Goal: Find specific fact: Find specific fact

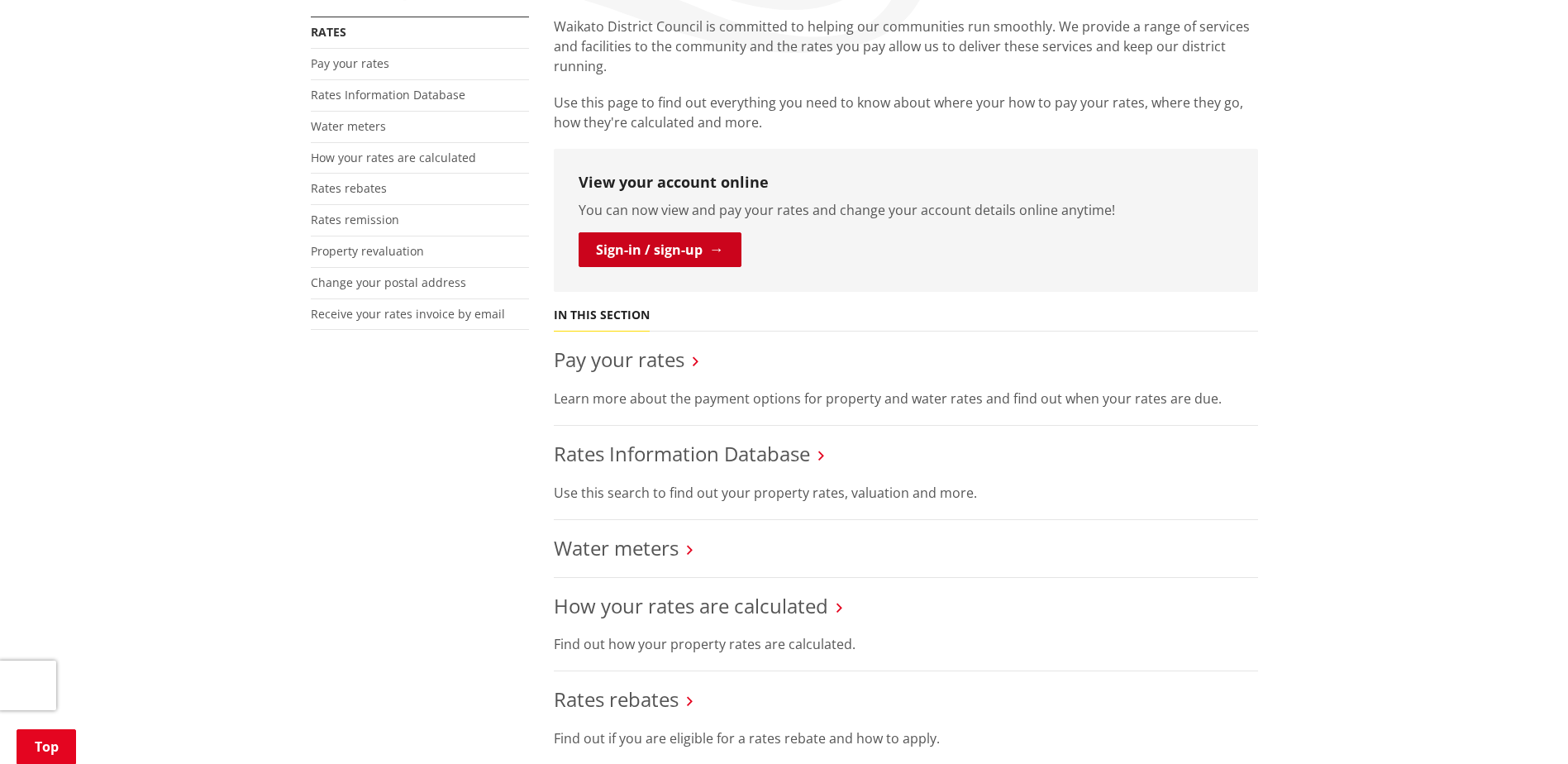
scroll to position [413, 0]
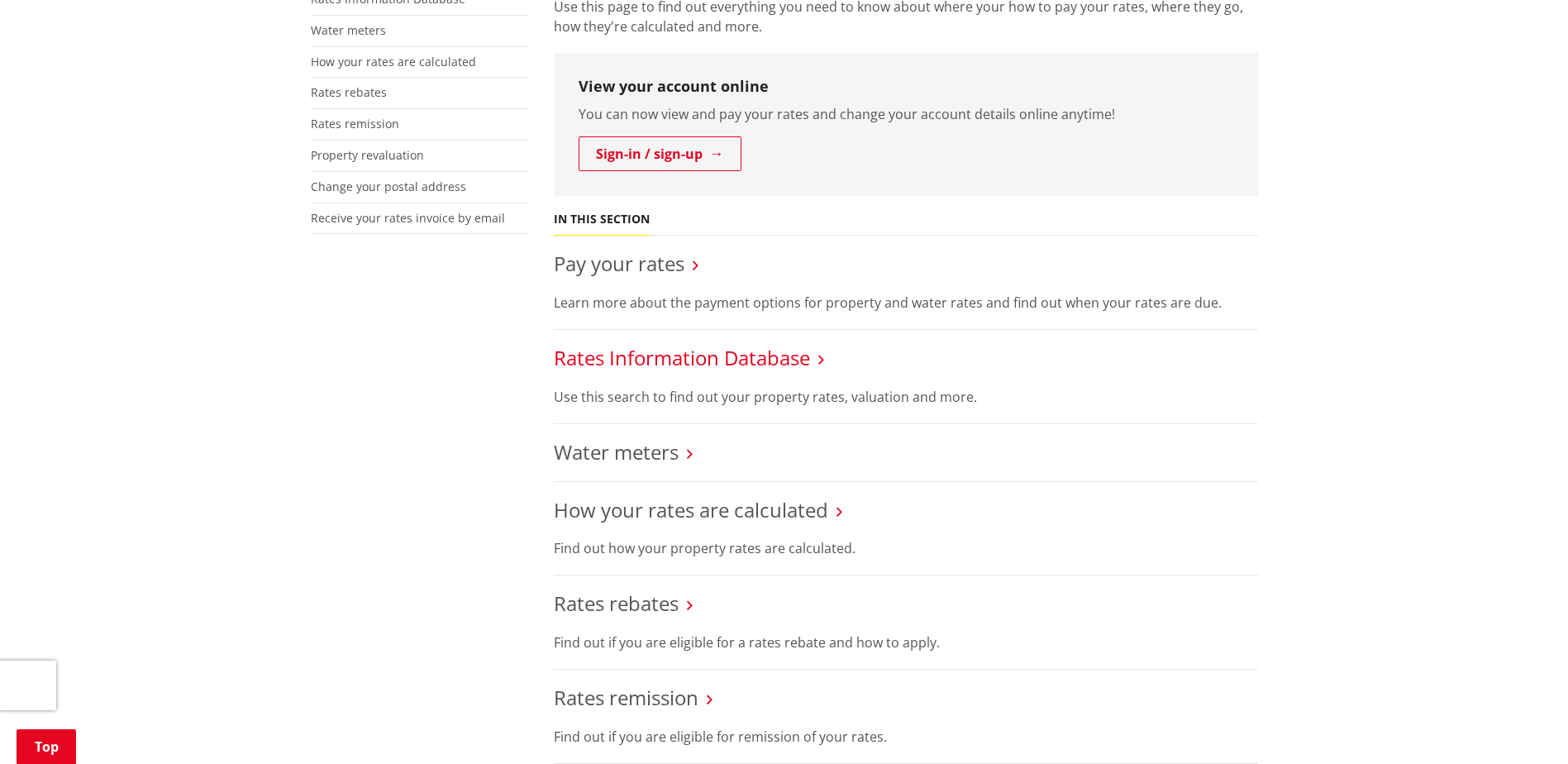
click at [706, 357] on link "Rates Information Database" at bounding box center [682, 357] width 257 height 28
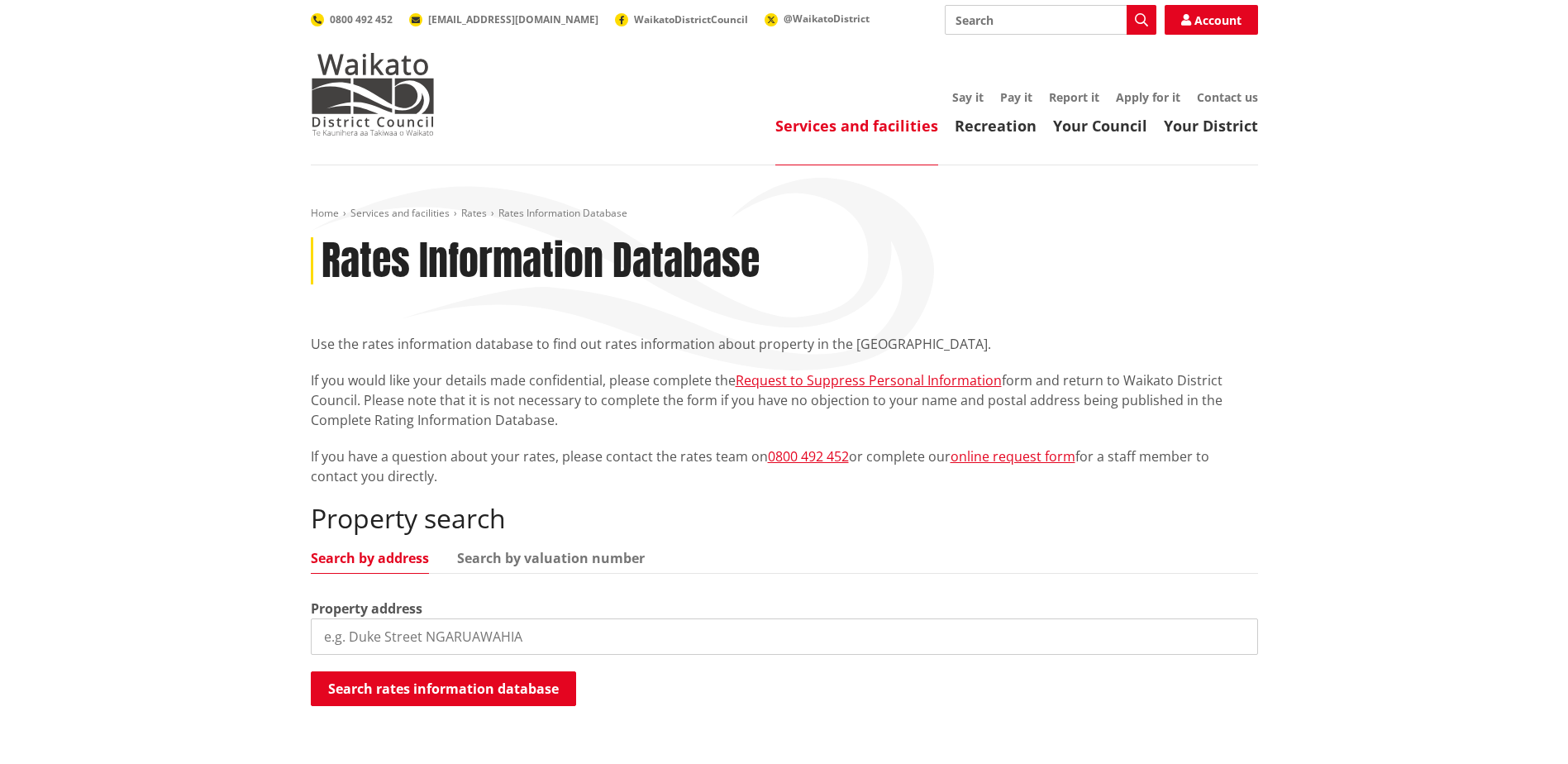
click at [431, 613] on div "Property address" at bounding box center [784, 626] width 947 height 56
click at [441, 637] on input "search" at bounding box center [784, 637] width 947 height 36
type input "15 panewaka"
click at [432, 686] on button "Search rates information database" at bounding box center [443, 688] width 265 height 35
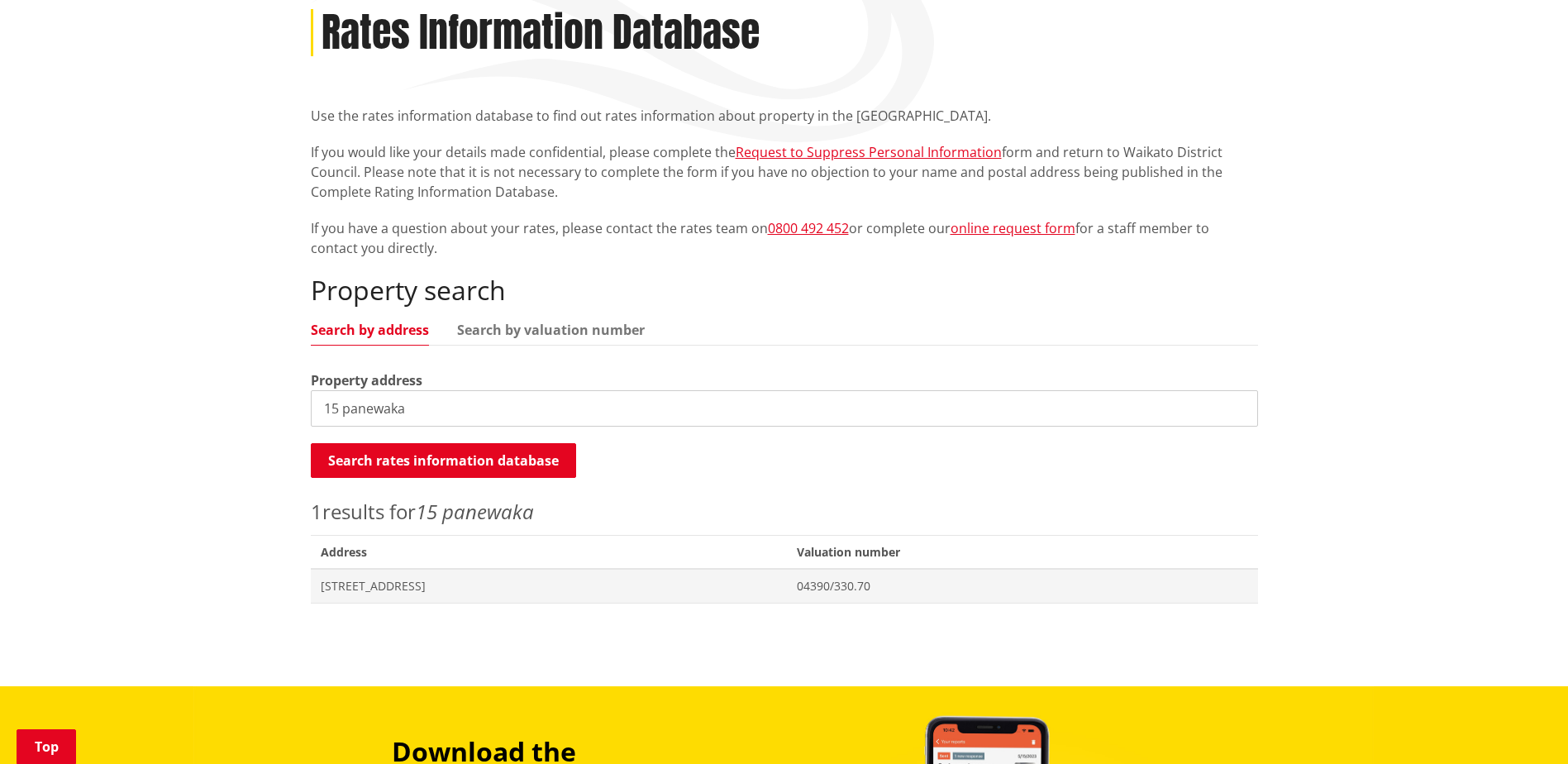
scroll to position [248, 0]
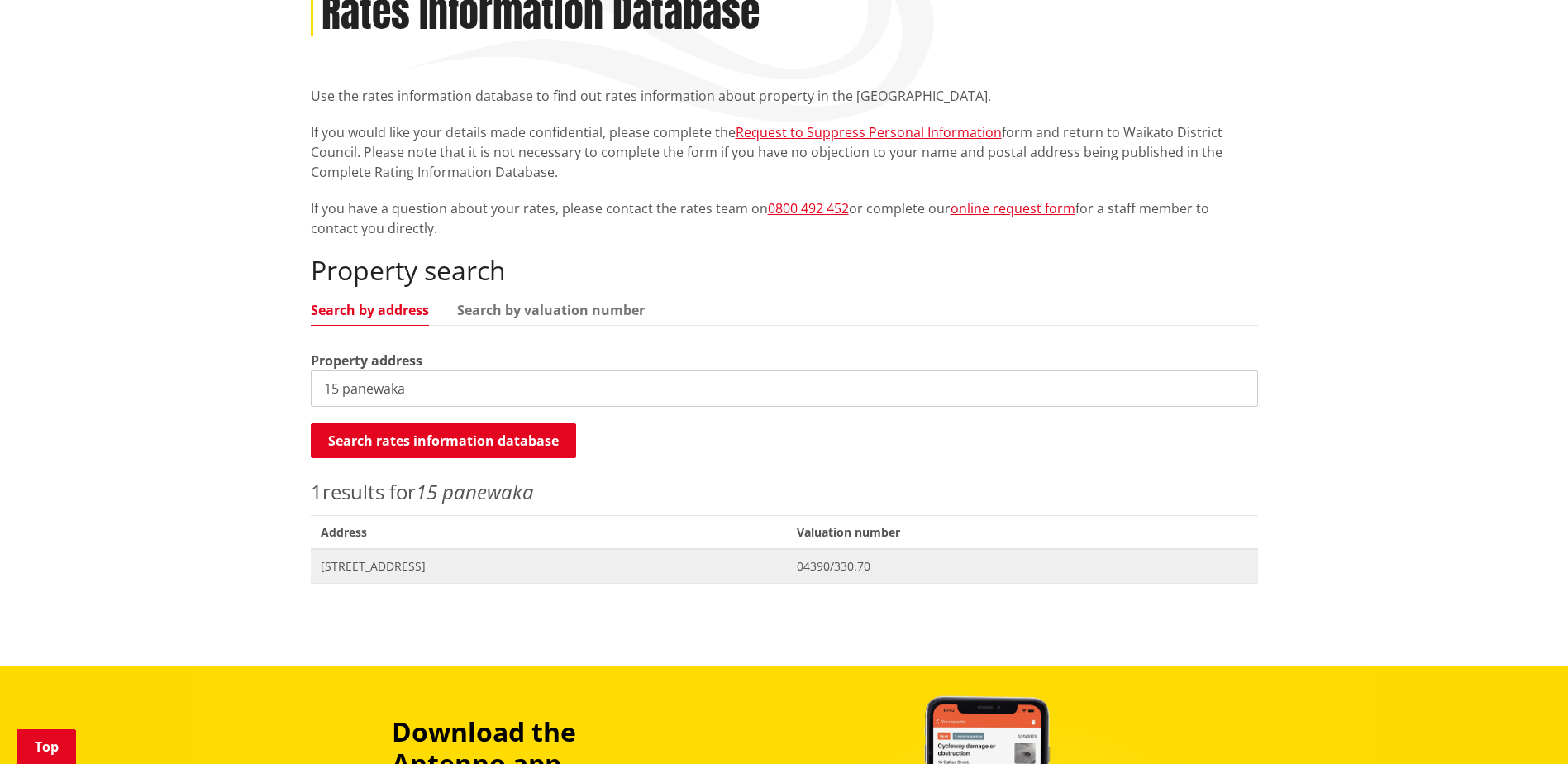
click at [378, 563] on span "[STREET_ADDRESS]" at bounding box center [549, 565] width 457 height 16
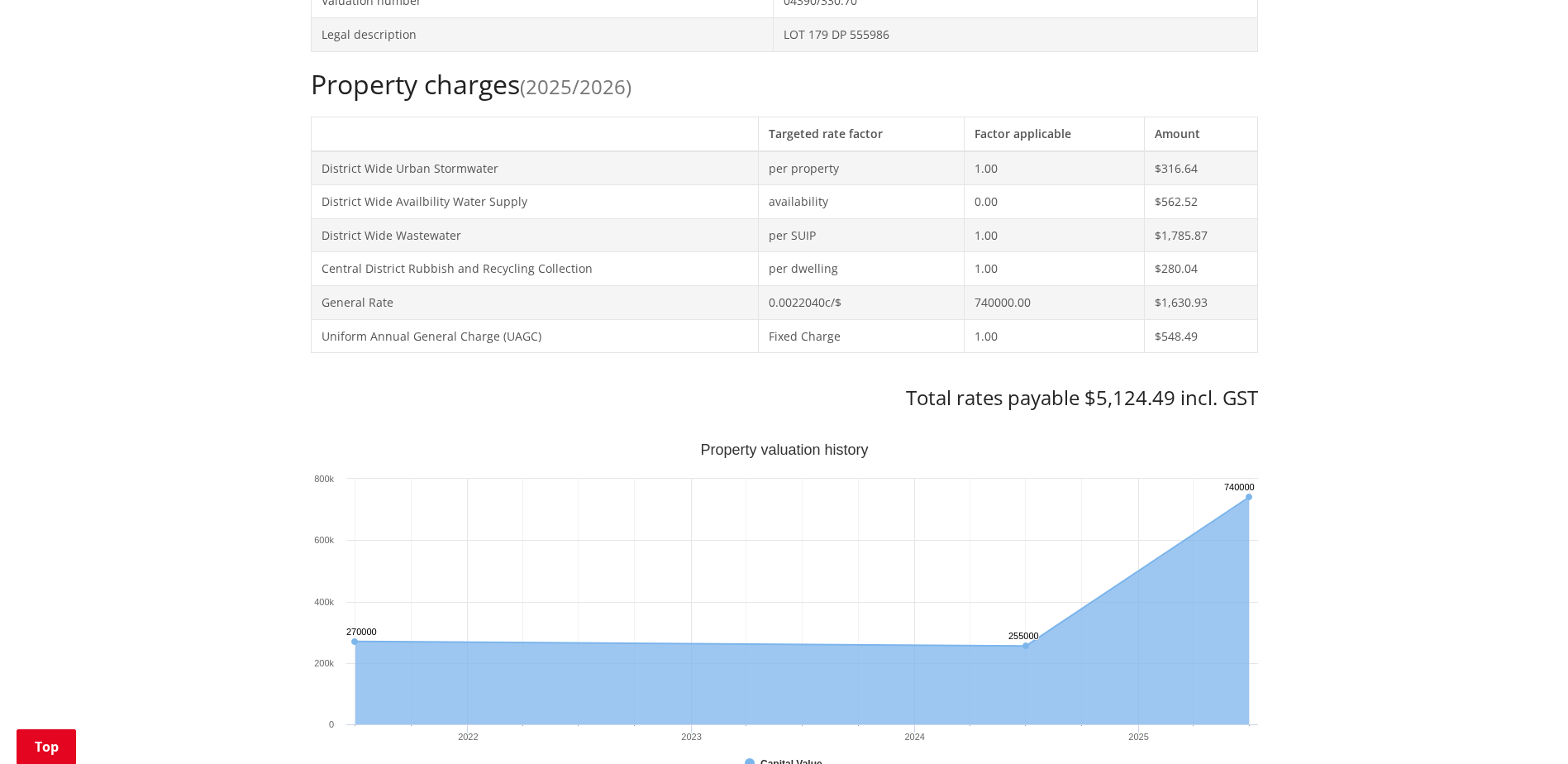
scroll to position [661, 0]
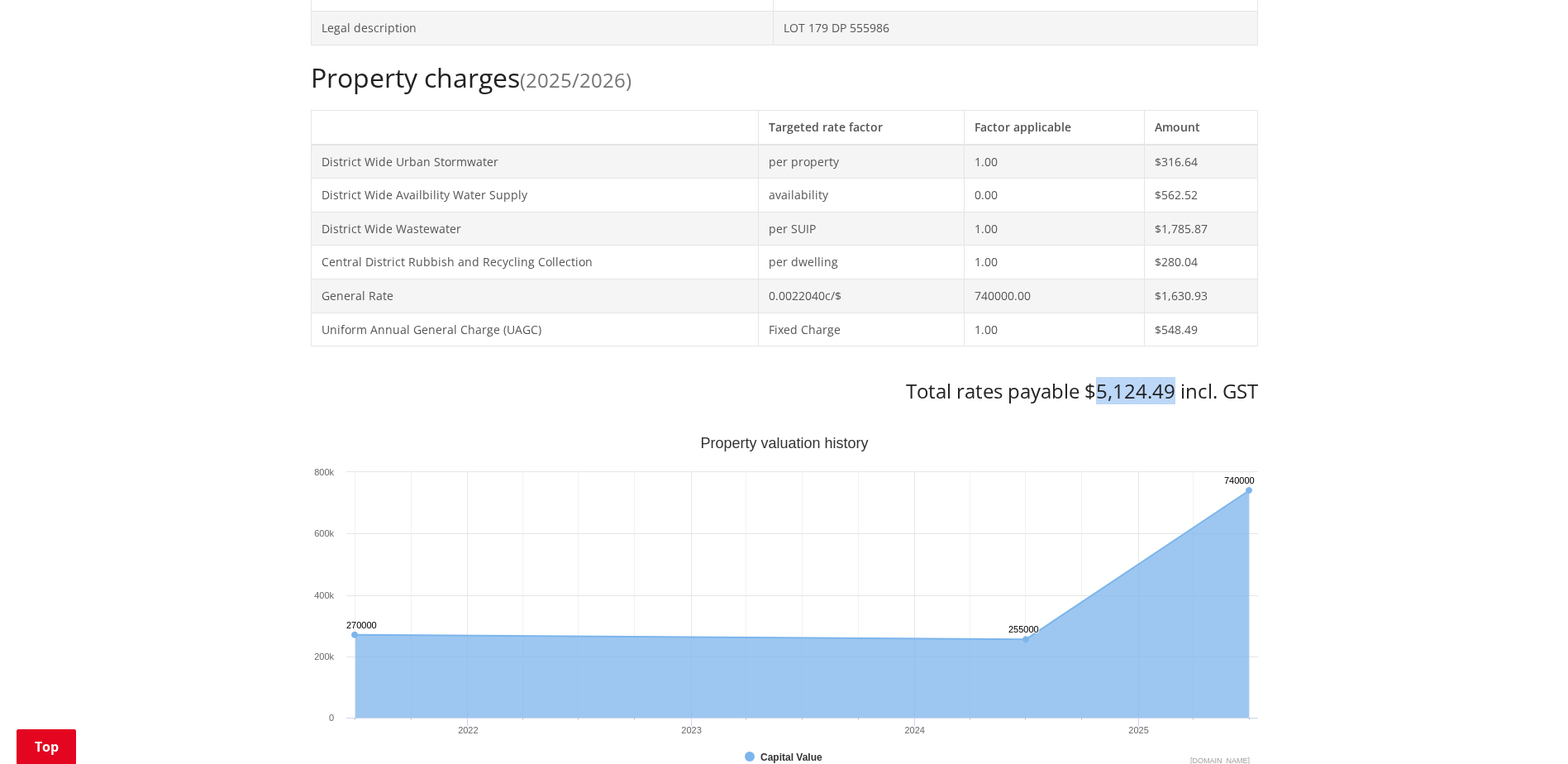
drag, startPoint x: 1095, startPoint y: 397, endPoint x: 1171, endPoint y: 393, distance: 76.1
click at [1171, 393] on h3 "Total rates payable $5,124.49 incl. GST" at bounding box center [784, 391] width 947 height 24
copy h3 "5,124.49"
